Goal: Information Seeking & Learning: Learn about a topic

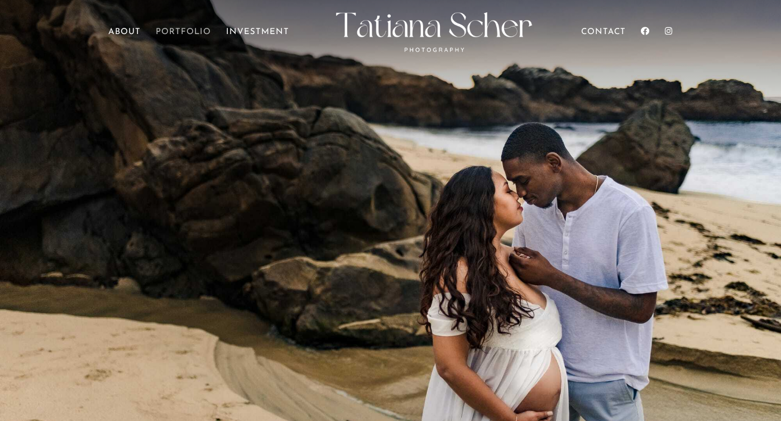
click at [170, 32] on link "Portfolio" at bounding box center [183, 43] width 55 height 31
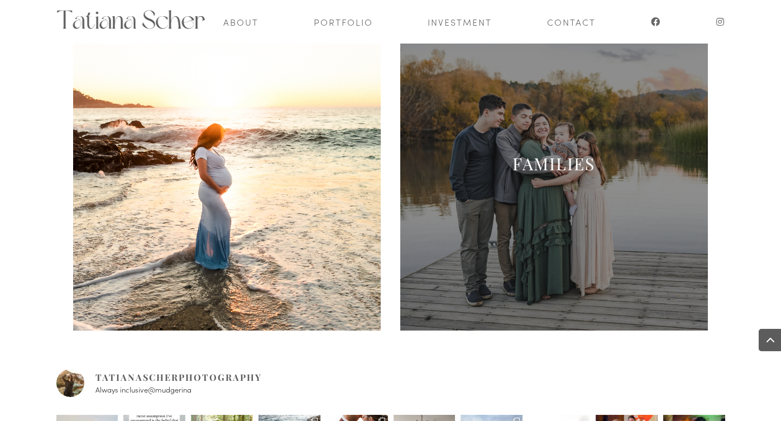
scroll to position [518, 0]
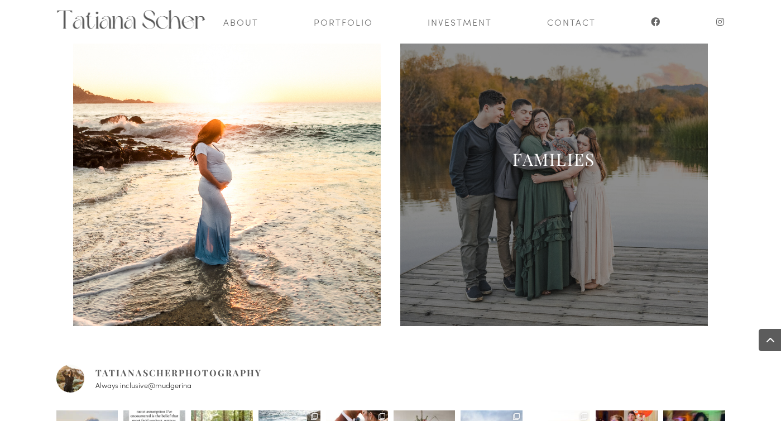
click at [603, 185] on span at bounding box center [554, 172] width 308 height 308
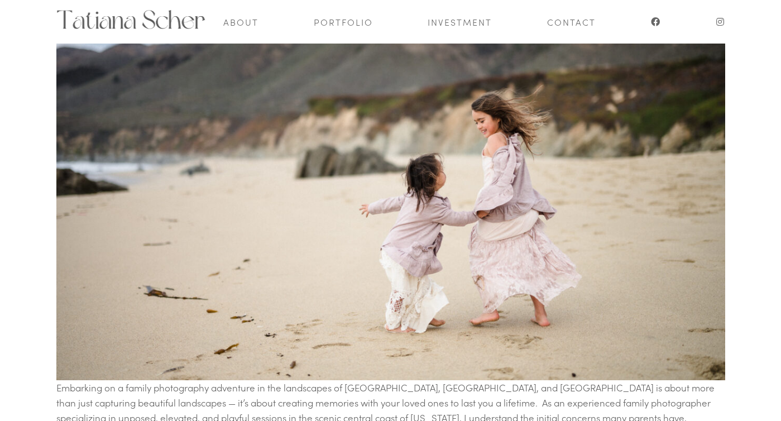
scroll to position [206, 0]
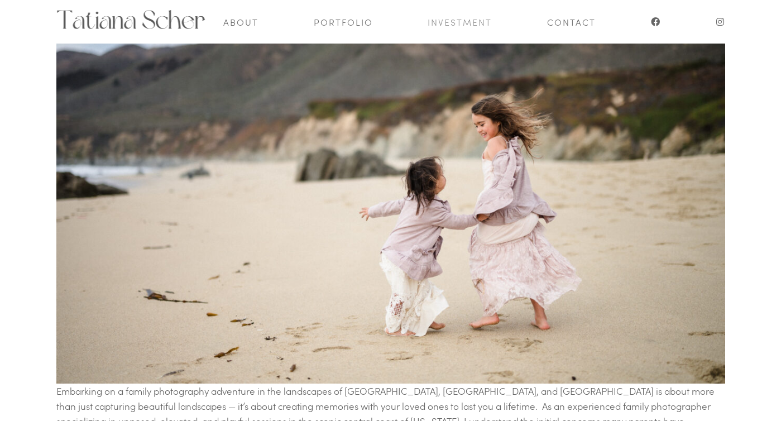
click at [466, 20] on link "Investment" at bounding box center [460, 22] width 64 height 44
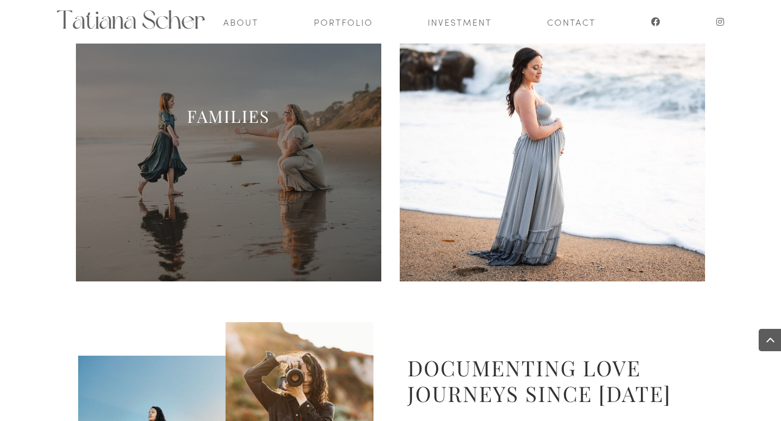
scroll to position [486, 0]
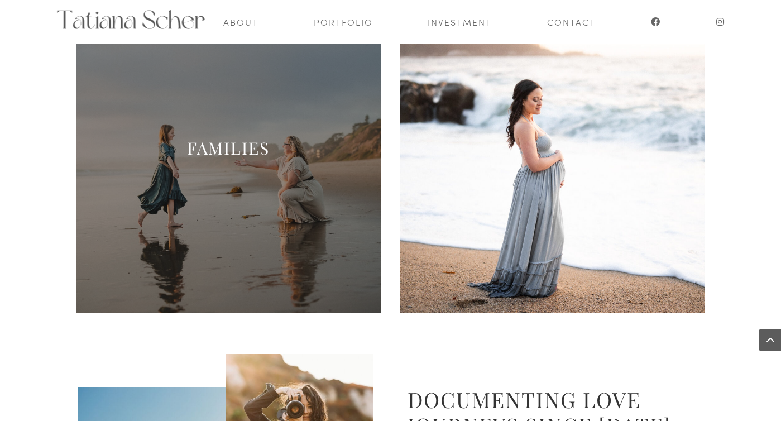
click at [313, 155] on h2 "FAMILIES" at bounding box center [227, 150] width 305 height 27
click at [251, 248] on span at bounding box center [228, 160] width 305 height 305
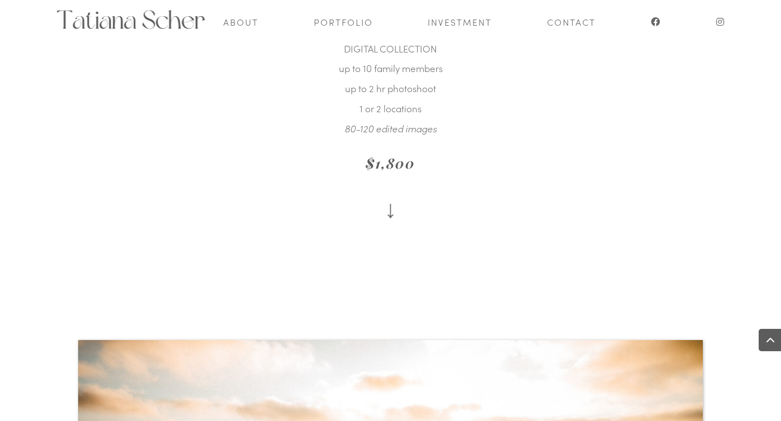
scroll to position [1669, 0]
